Goal: Check status: Check status

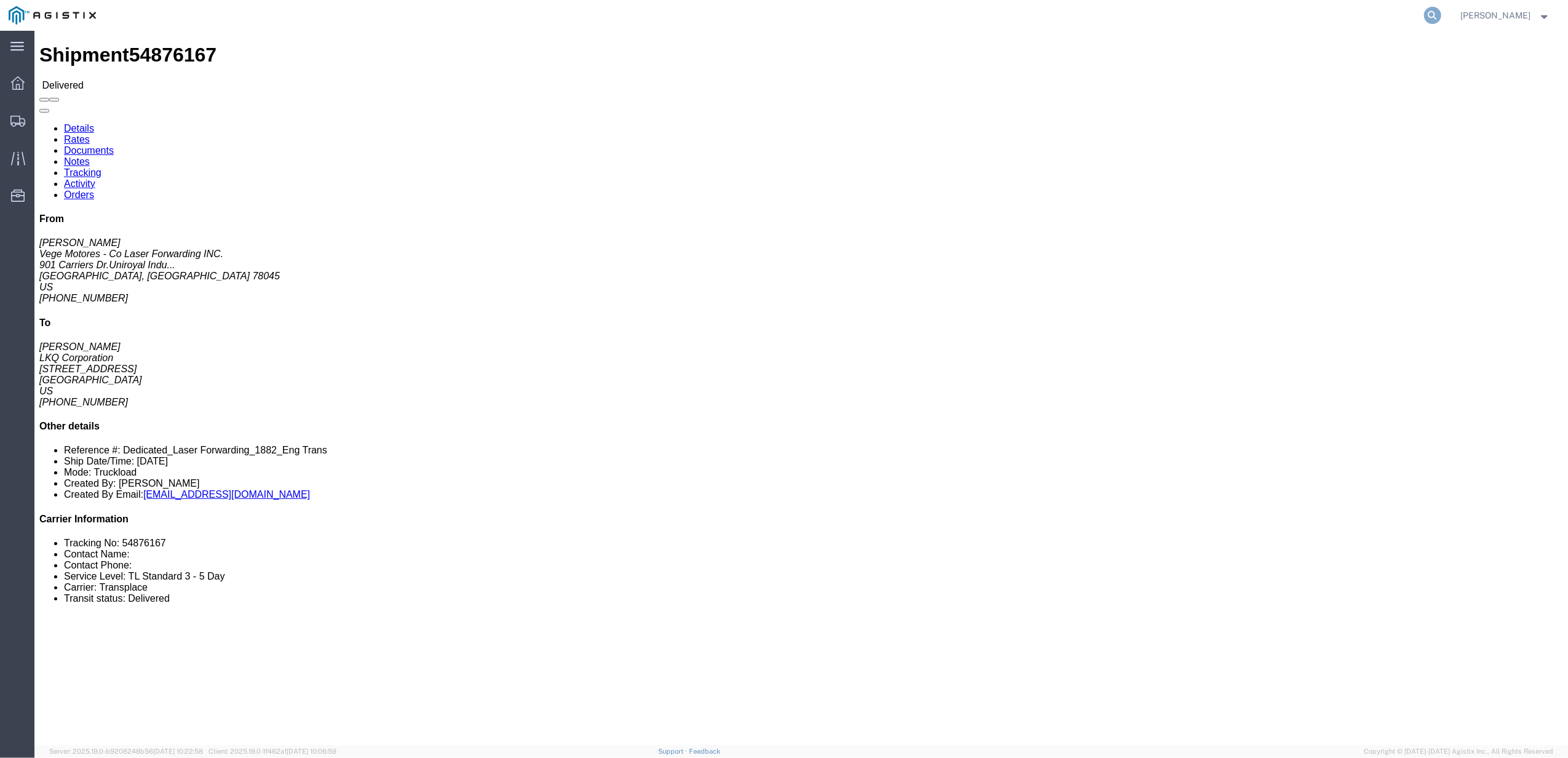
click at [1441, 9] on icon at bounding box center [1432, 15] width 17 height 17
click at [1272, 13] on input "search" at bounding box center [1237, 16] width 374 height 30
paste input "56508422"
type input "56508422"
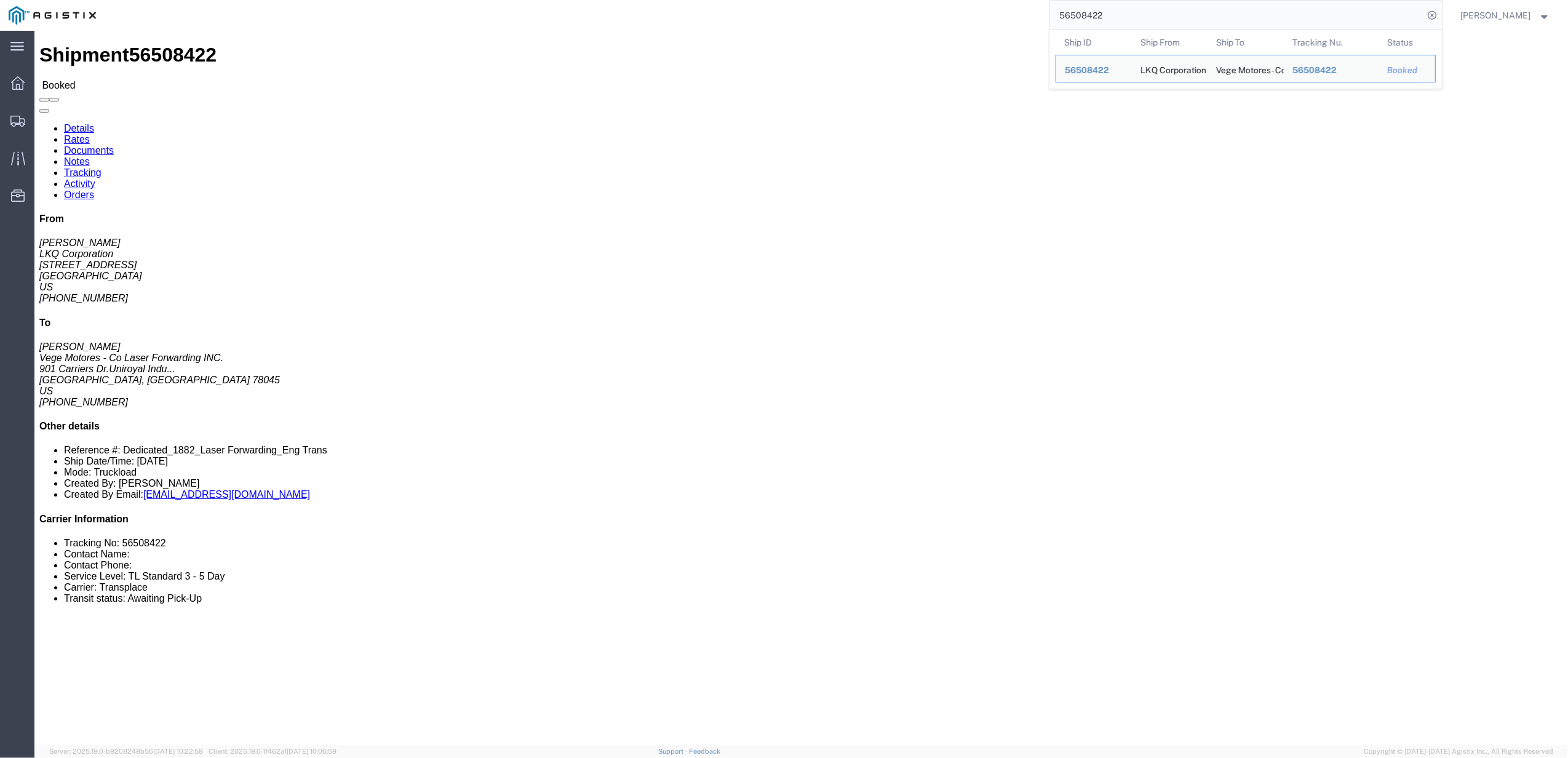
click p "[DATE]"
click p "[DATE] 08:00 - [DATE] 15:00"
click span "56508422"
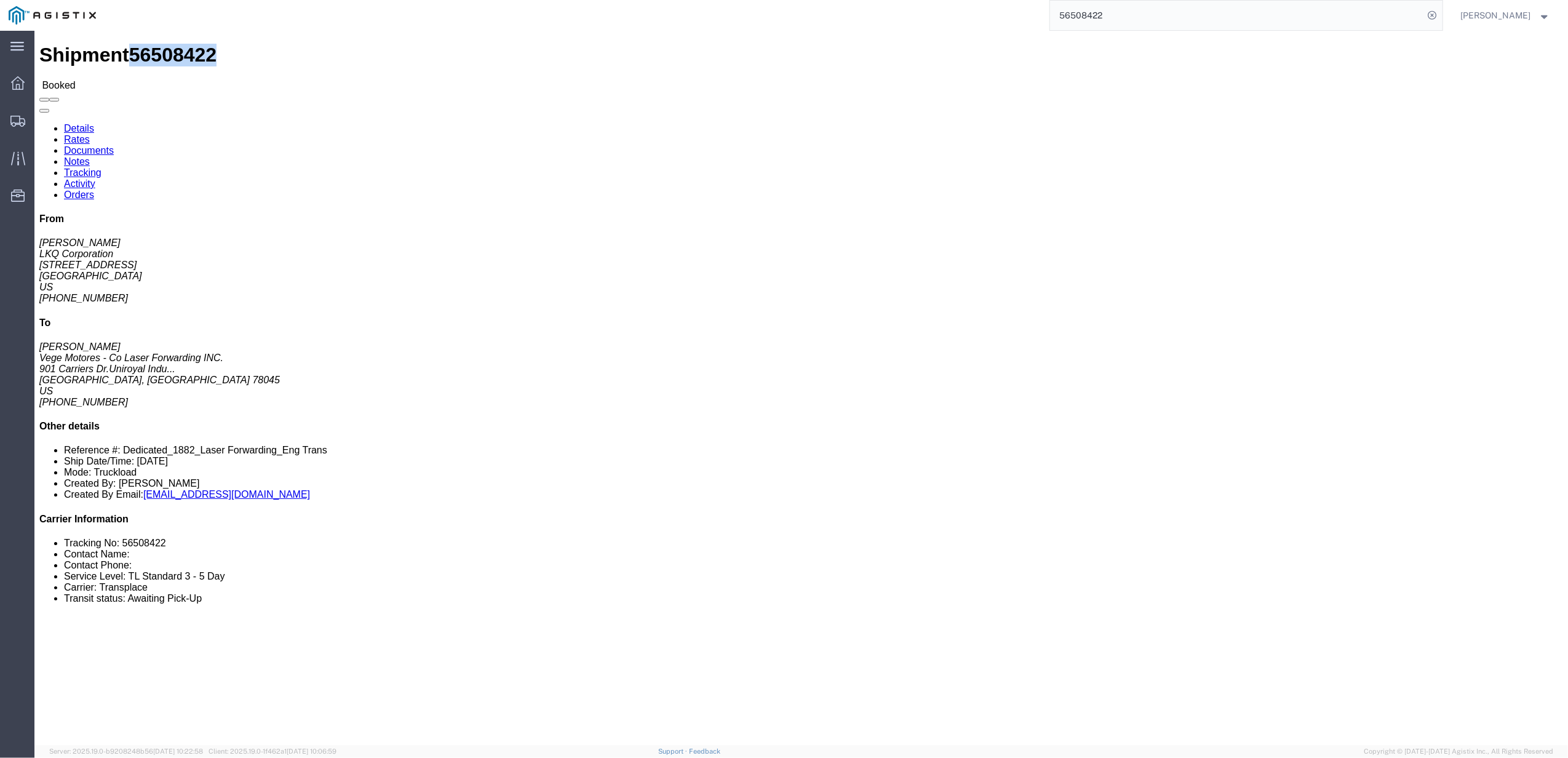
click span "56508422"
copy span "56508422"
click at [10, 122] on icon at bounding box center [18, 121] width 15 height 11
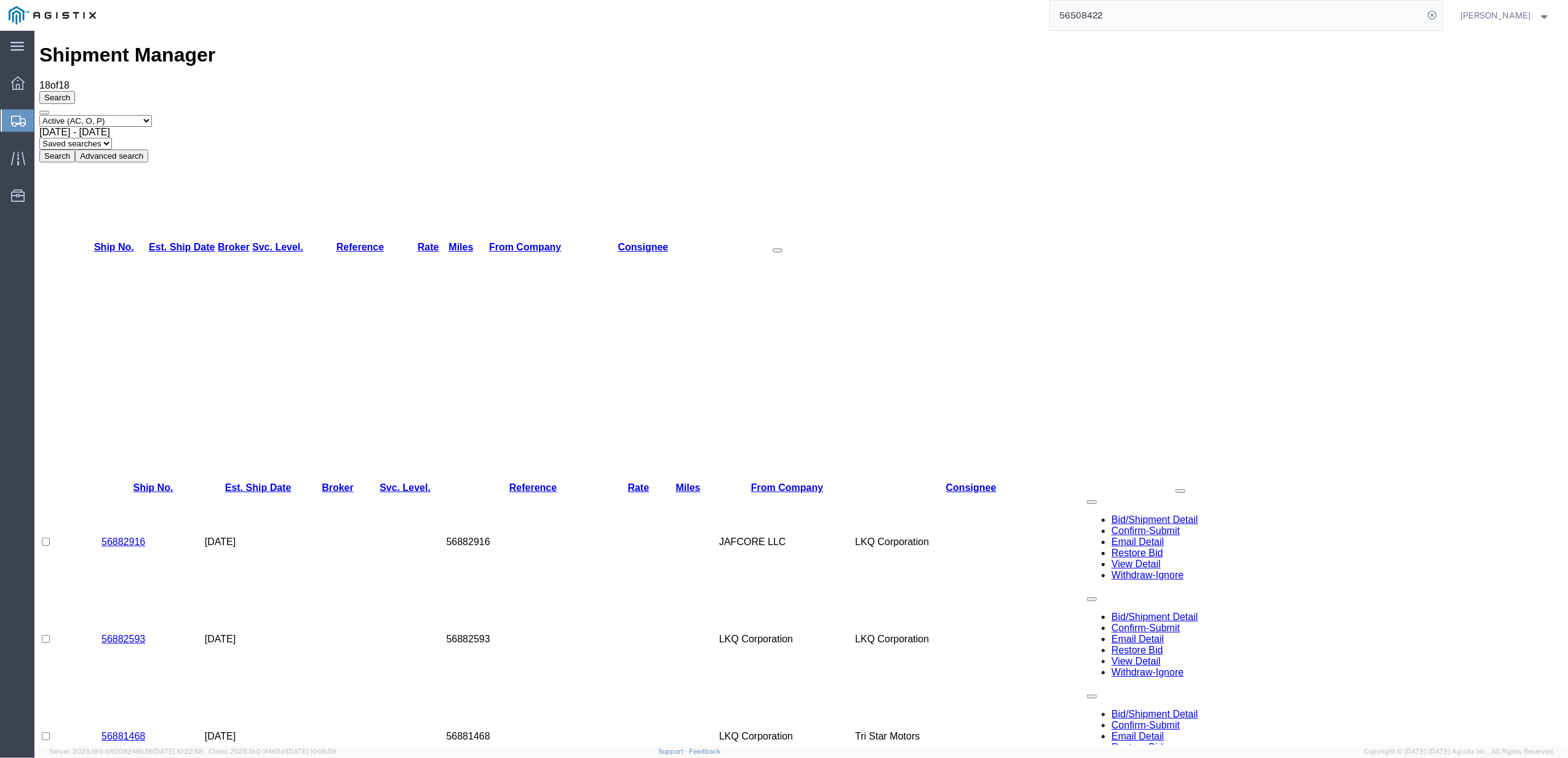
click at [251, 127] on div "[DATE] - [DATE]" at bounding box center [801, 132] width 1524 height 11
click at [75, 150] on button "Search" at bounding box center [57, 156] width 36 height 13
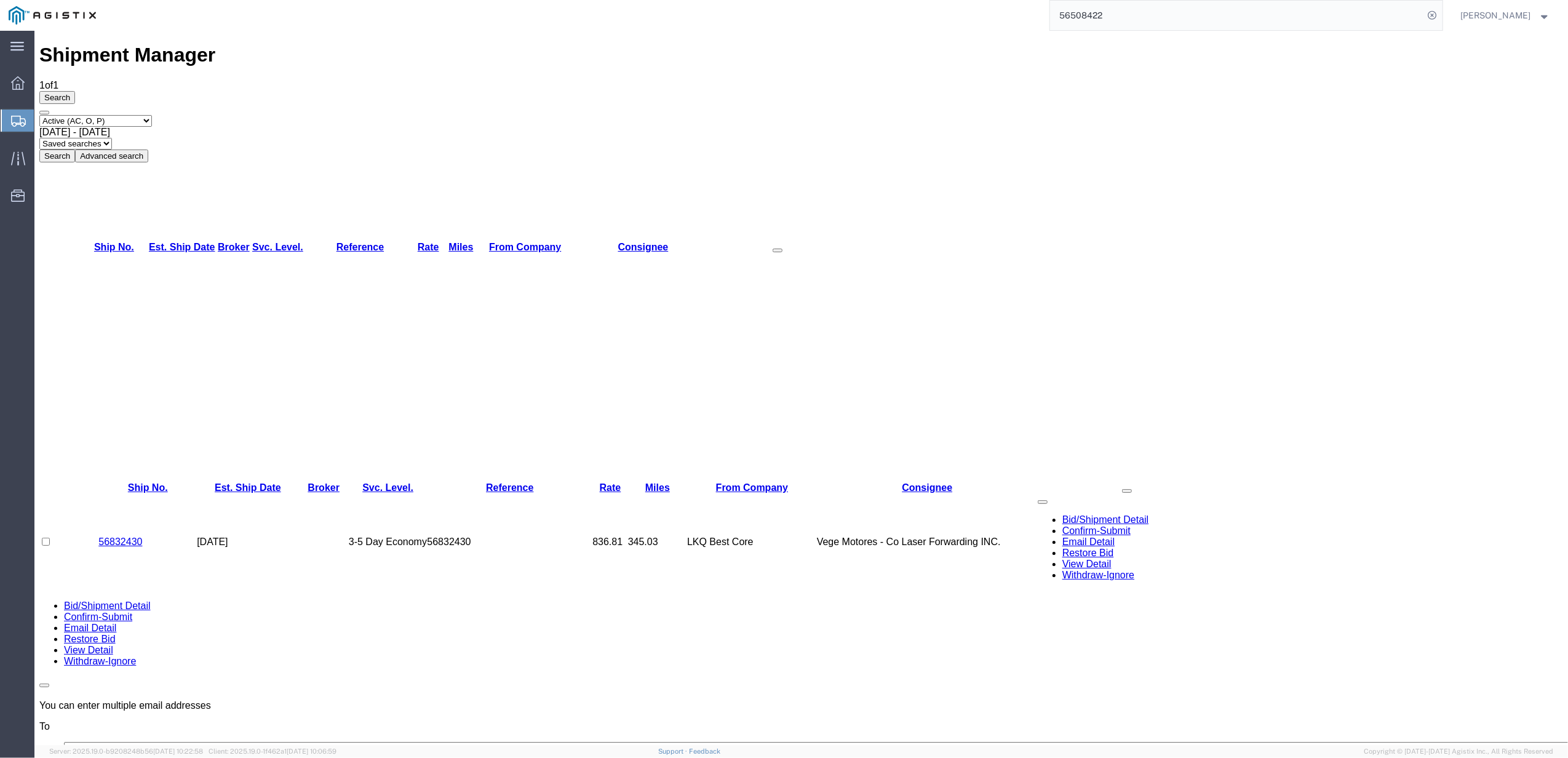
click at [89, 115] on select "Select status Active (AC, O, P) All Approved Awaiting Confirmation (AC) Booked …" at bounding box center [96, 121] width 113 height 12
select select "BOOK"
click at [39, 115] on select "Select status Active (AC, O, P) All Approved Awaiting Confirmation (AC) Booked …" at bounding box center [96, 121] width 113 height 12
click at [75, 150] on button "Search" at bounding box center [57, 156] width 36 height 13
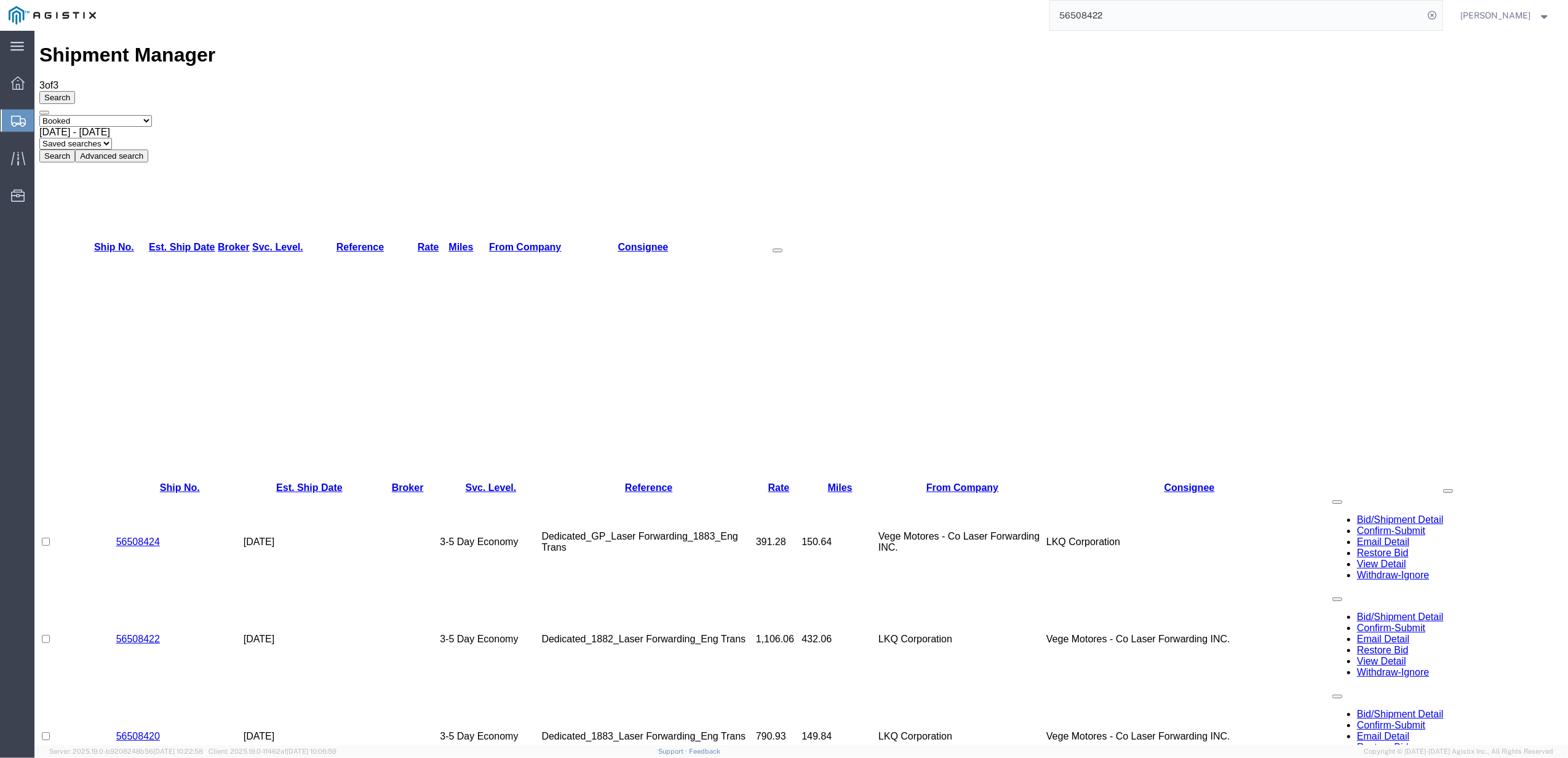
click at [642, 591] on td "Dedicated_1882_Laser Forwarding_Eng Trans" at bounding box center [648, 639] width 214 height 97
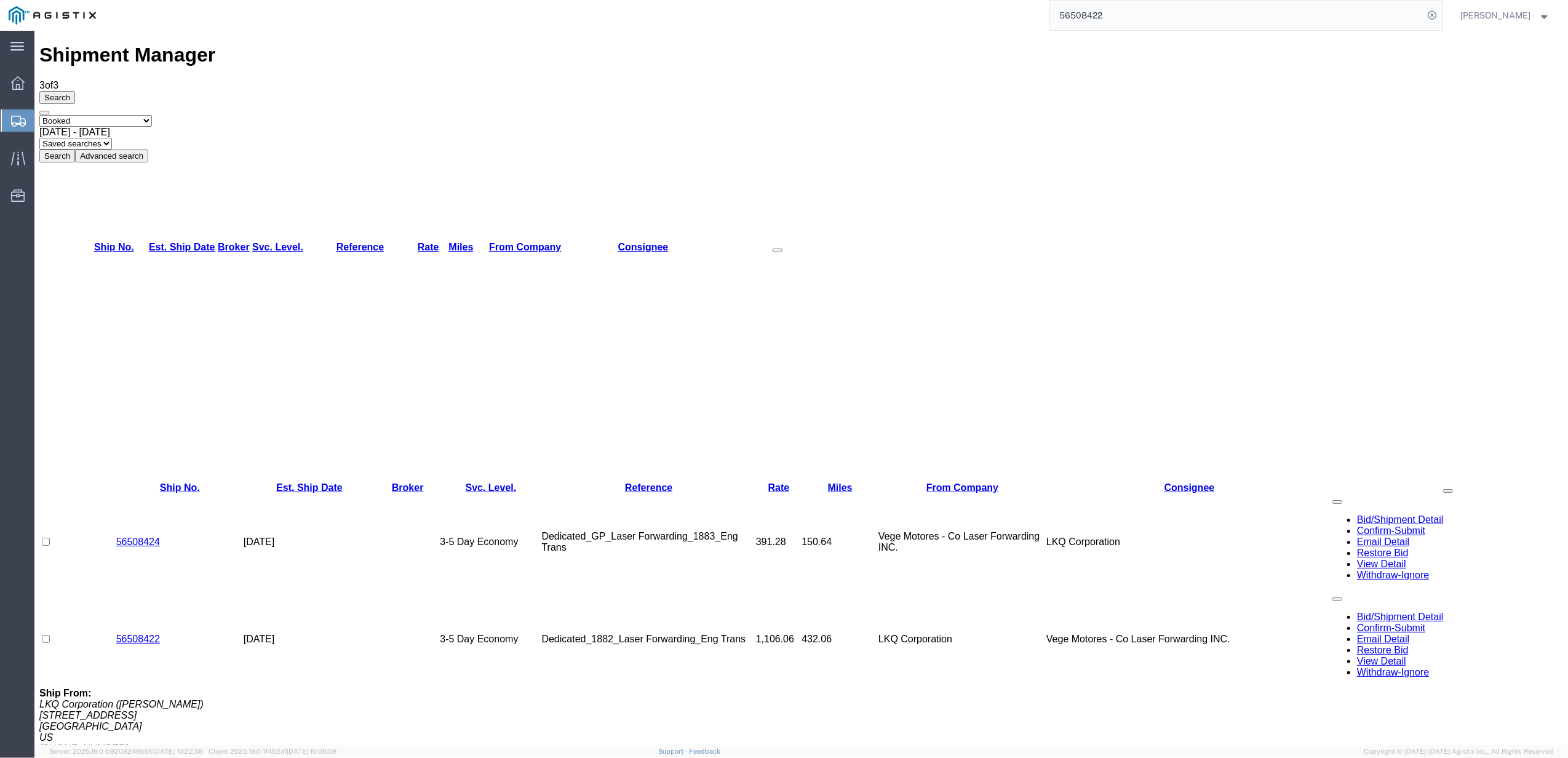
click at [131, 634] on link "56508422" at bounding box center [138, 639] width 44 height 10
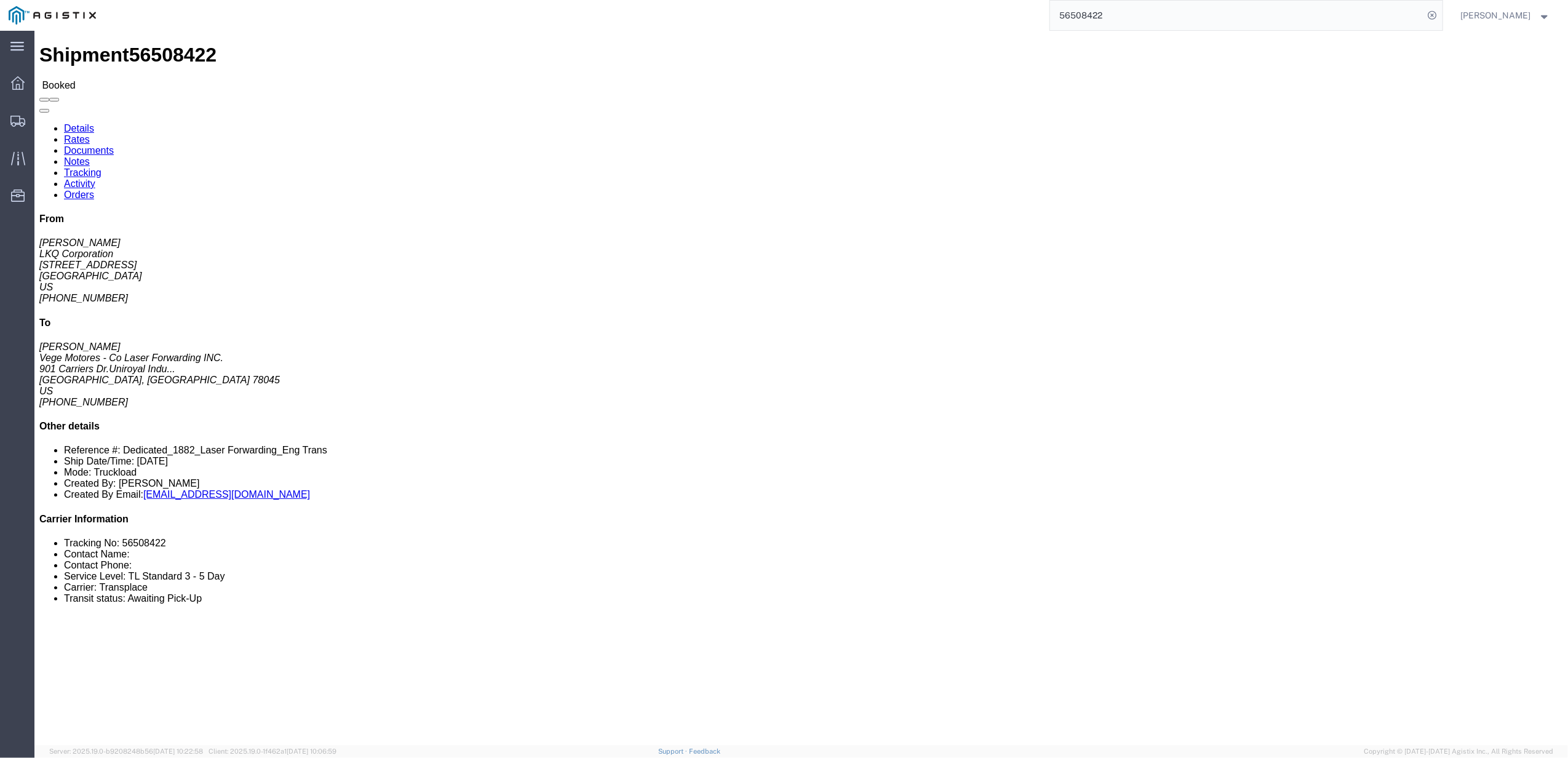
click link "Tracking"
